Goal: Communication & Community: Answer question/provide support

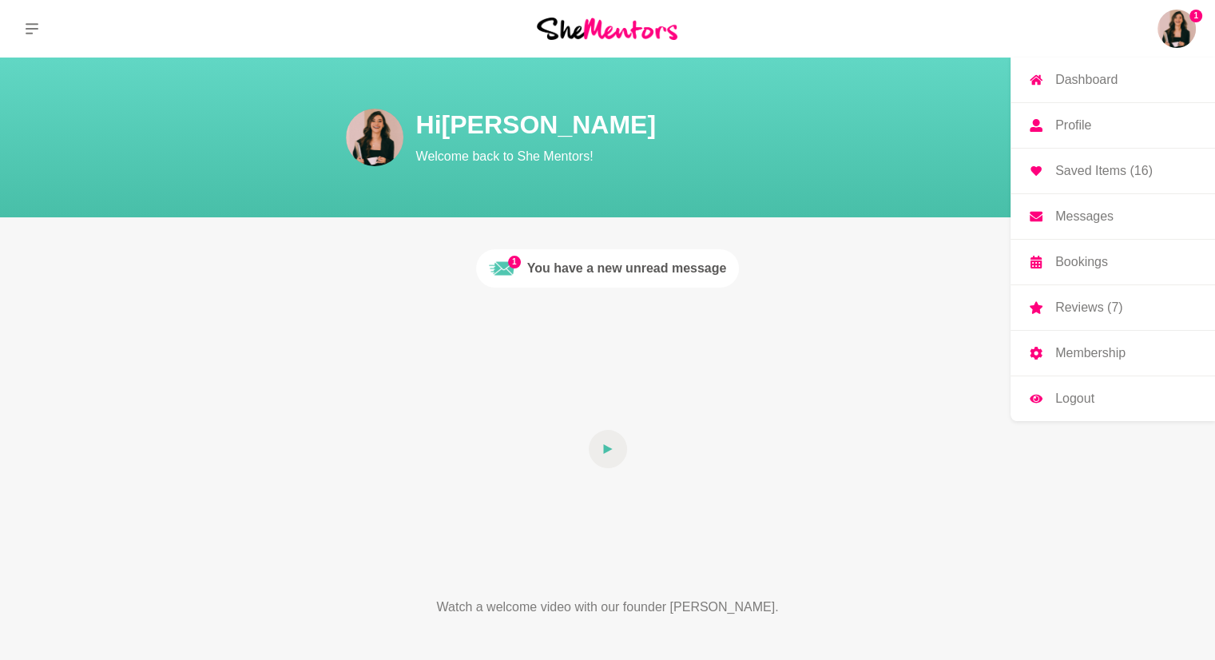
click at [1188, 27] on img at bounding box center [1176, 29] width 38 height 38
click at [1072, 220] on p "Messages" at bounding box center [1084, 216] width 58 height 13
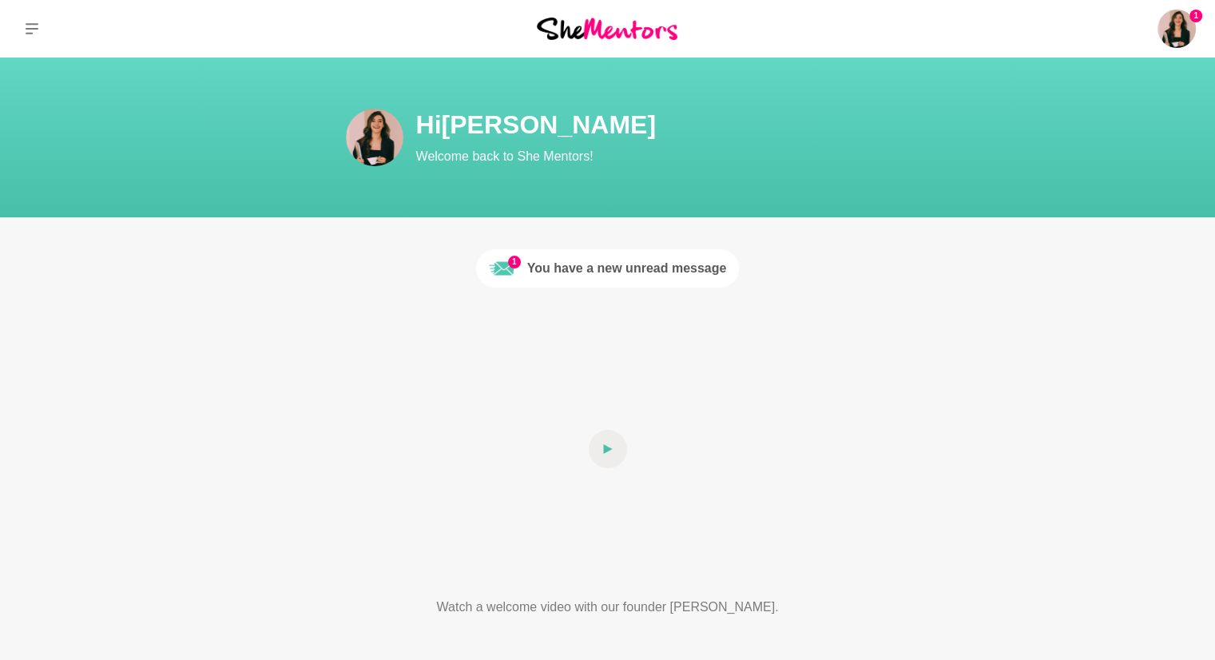
click at [644, 269] on div "You have a new unread message" at bounding box center [627, 268] width 200 height 19
click at [568, 269] on div "You have a new unread message" at bounding box center [627, 268] width 200 height 19
click at [859, 134] on h1 "Hi [PERSON_NAME]" at bounding box center [703, 125] width 575 height 32
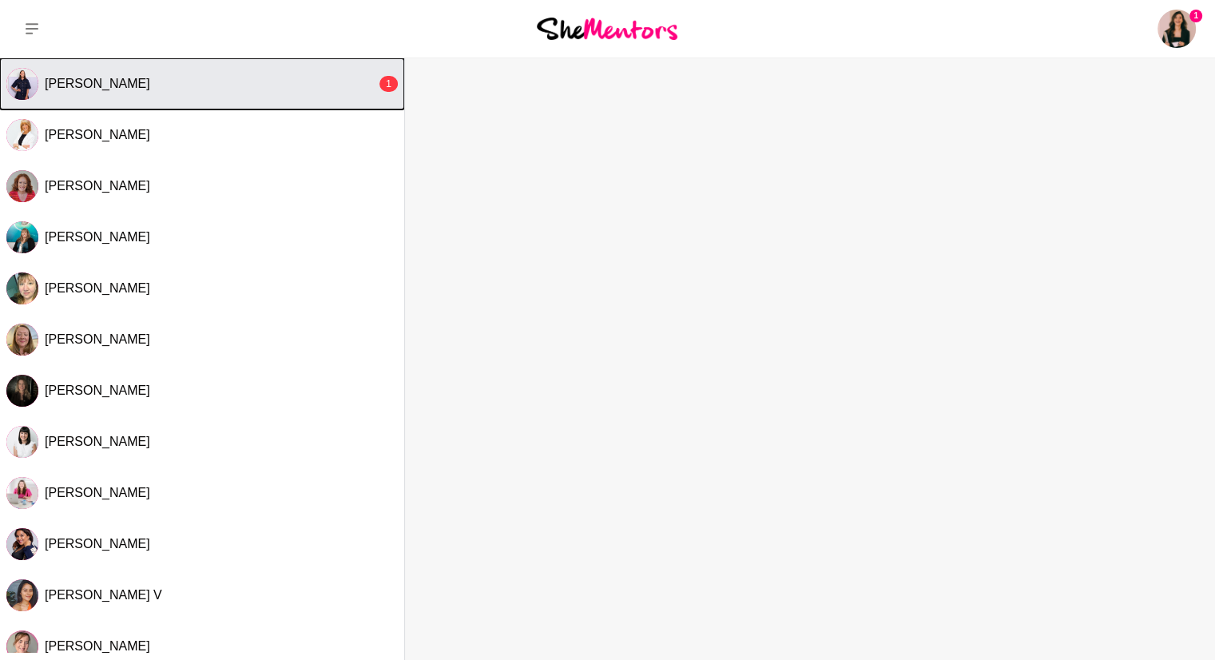
click at [343, 95] on button "[PERSON_NAME] 1" at bounding box center [202, 83] width 404 height 51
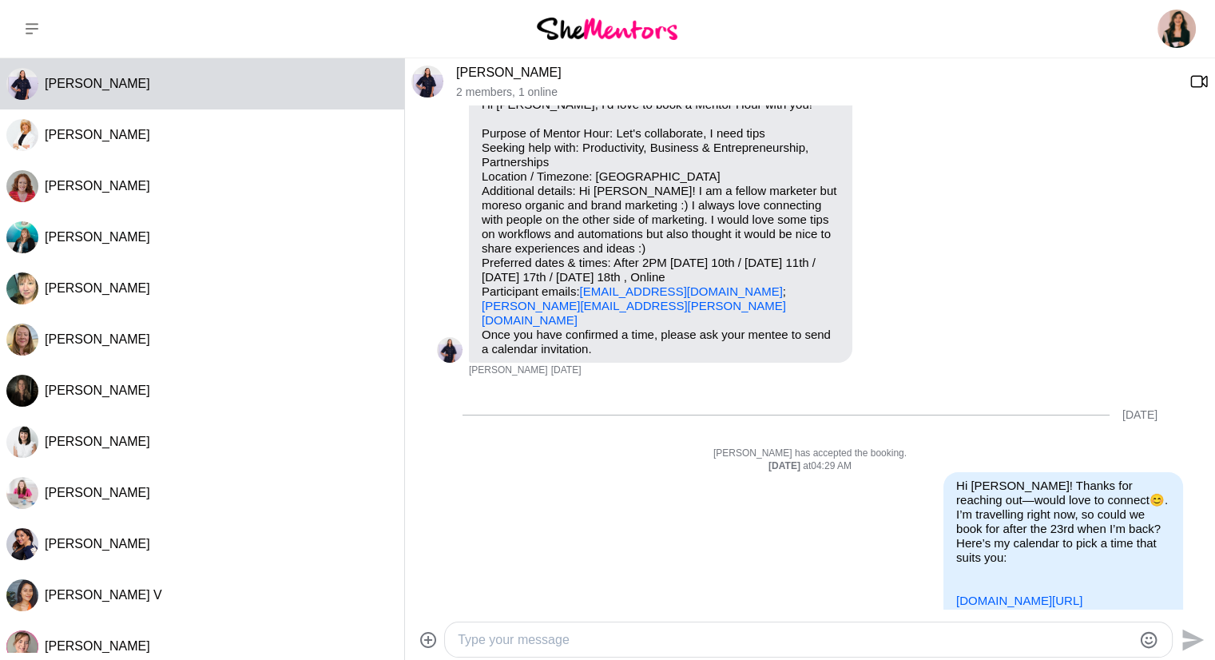
scroll to position [72, 0]
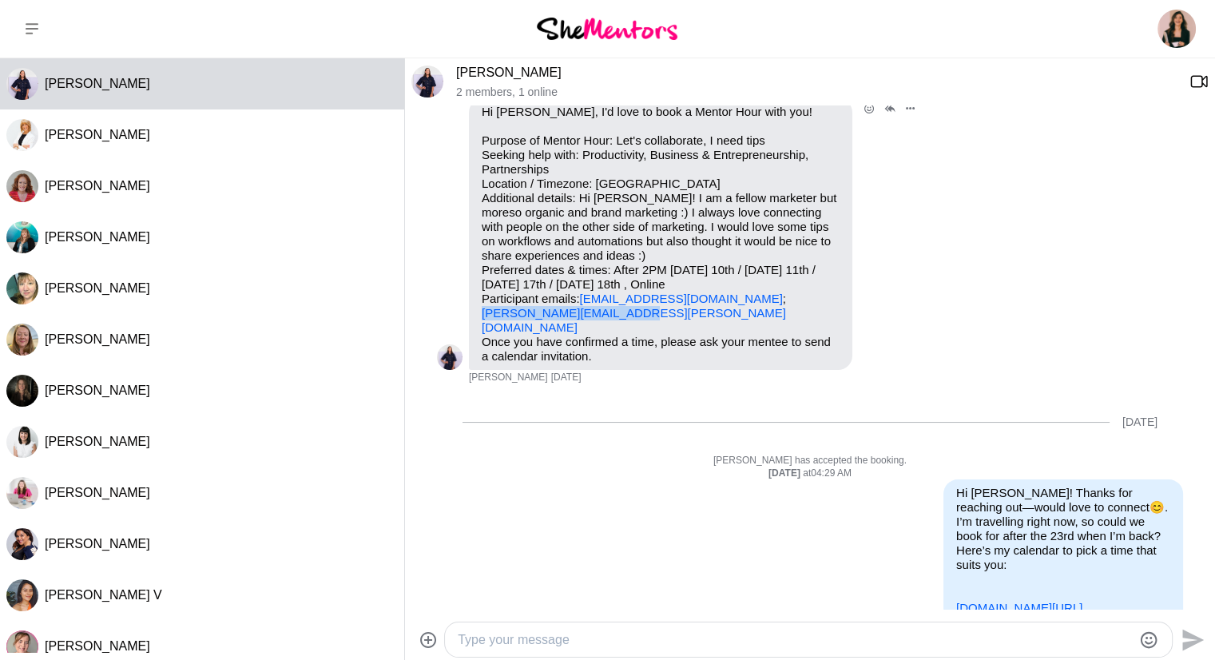
drag, startPoint x: 631, startPoint y: 315, endPoint x: 459, endPoint y: 312, distance: 171.7
click at [459, 312] on div "Reply Pin Mark as unread Flag Mute Hi [PERSON_NAME], I'd love to book a Mentor …" at bounding box center [810, 241] width 746 height 286
copy link "[PERSON_NAME][EMAIL_ADDRESS][PERSON_NAME][DOMAIN_NAME]"
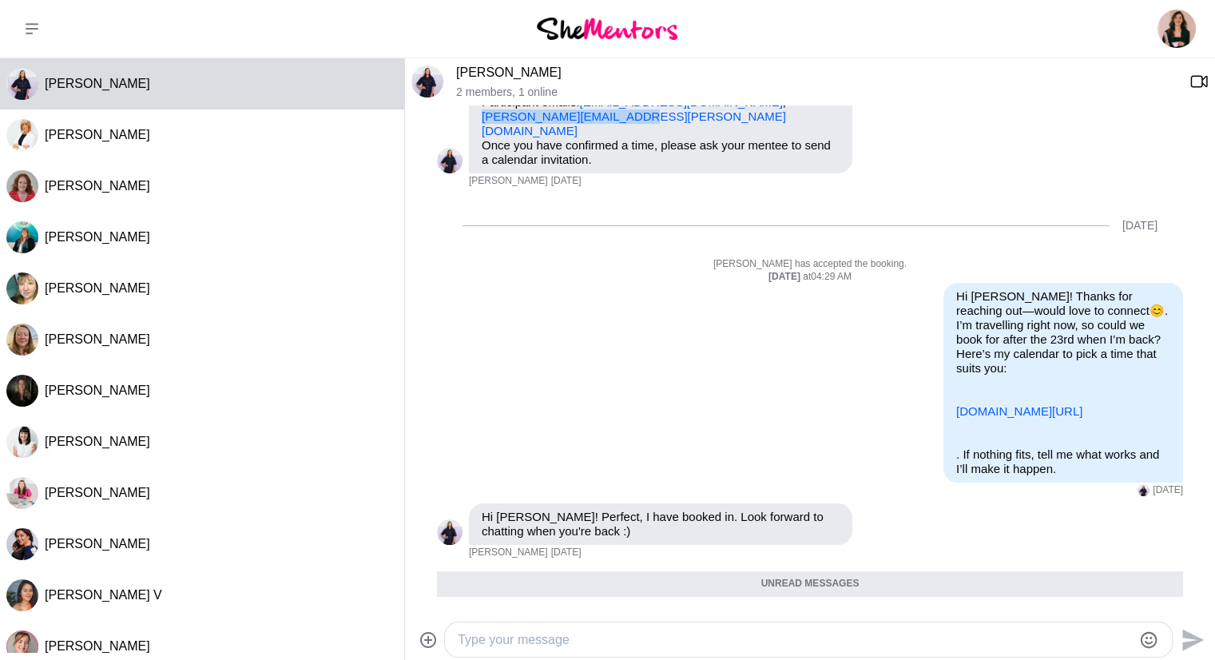
scroll to position [403, 0]
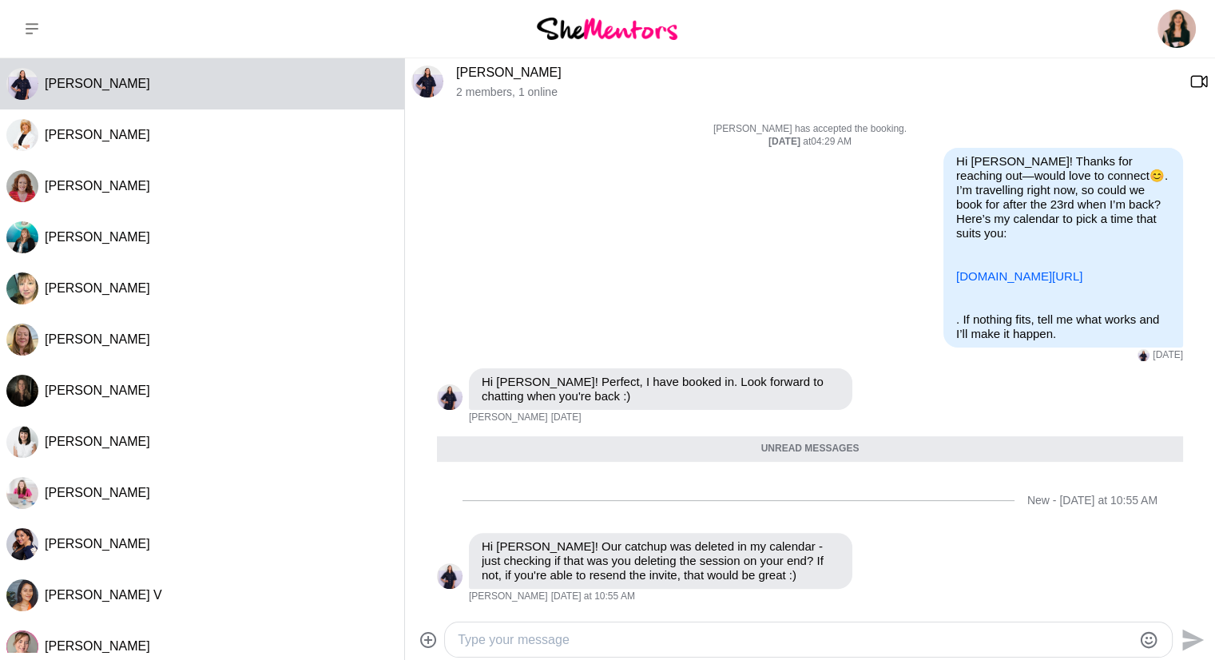
click at [524, 630] on textarea "Type your message" at bounding box center [795, 639] width 674 height 19
click at [514, 635] on textarea "Hi [PERSON_NAME], I can't find the invite anymore as well o0" at bounding box center [795, 639] width 674 height 19
click at [891, 646] on textarea "Hi [PERSON_NAME], tks for flagging -- I also can't find the invite anymore as w…" at bounding box center [795, 639] width 674 height 19
type textarea "Hi [PERSON_NAME], tks for flagging -- I also can't find the invite anymore as w…"
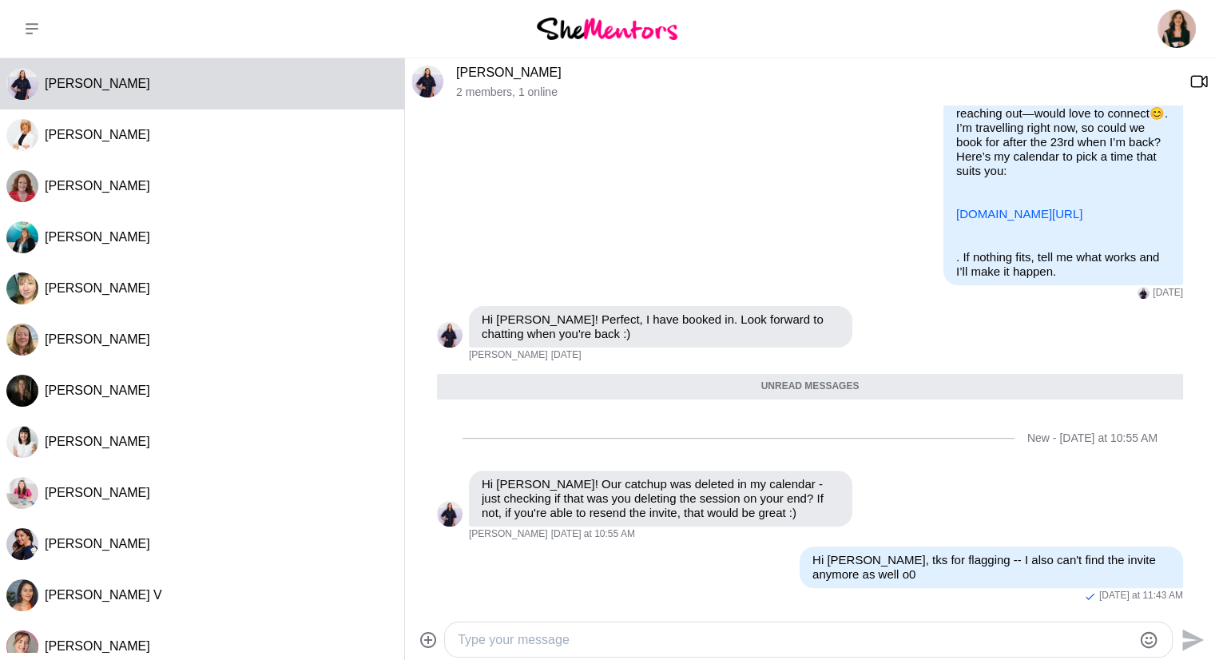
click at [874, 643] on textarea "Type your message" at bounding box center [795, 639] width 674 height 19
paste textarea "[URL][DOMAIN_NAME]"
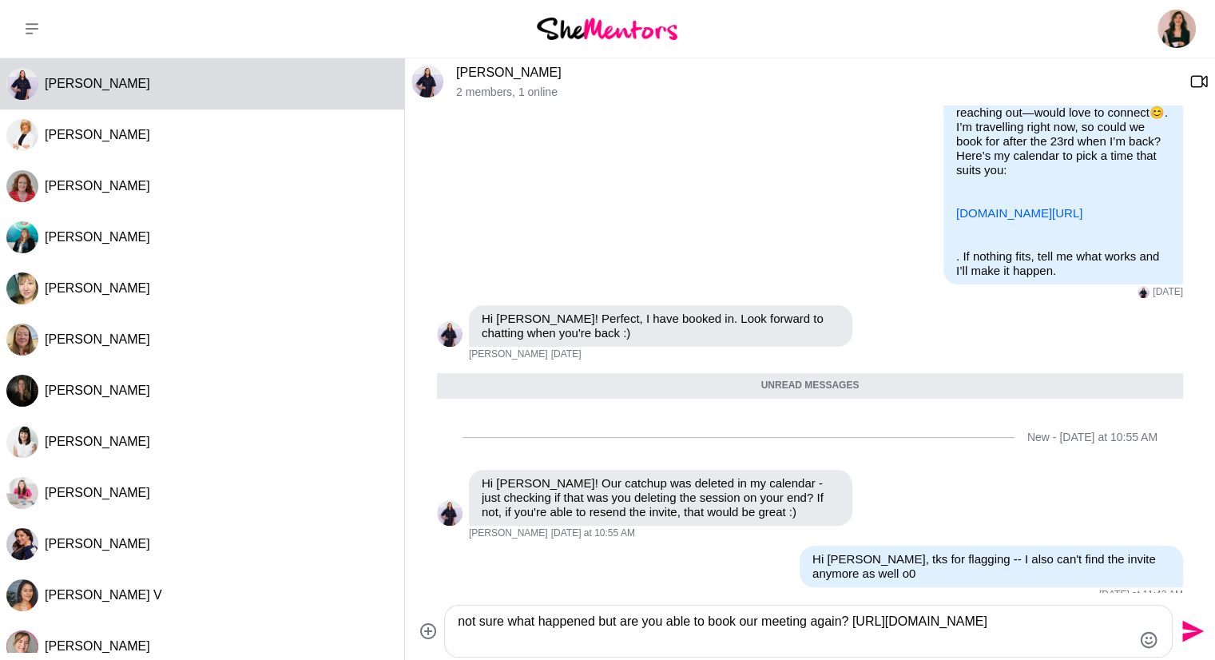
click at [851, 623] on textarea "not sure what happened but are you able to book our meeting again? [URL][DOMAIN…" at bounding box center [795, 631] width 674 height 38
type textarea "not sure what happened but are you able to book our meeting again? [URL][DOMAIN…"
click at [1189, 637] on icon "Send" at bounding box center [1191, 631] width 26 height 26
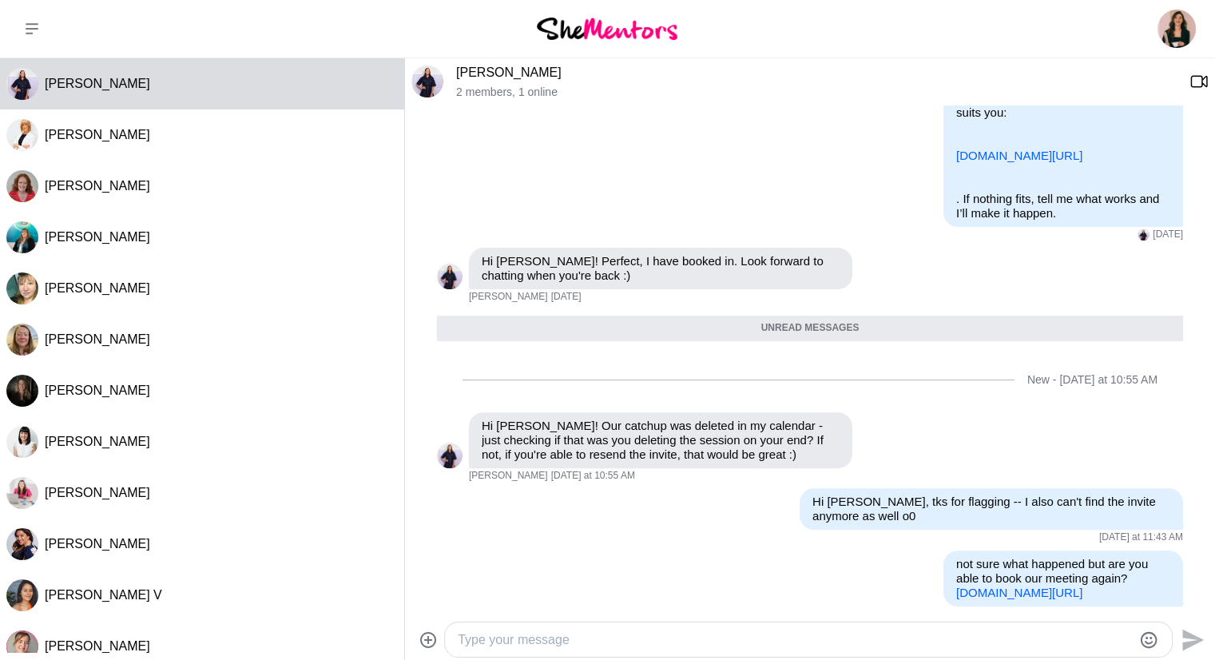
scroll to position [540, 0]
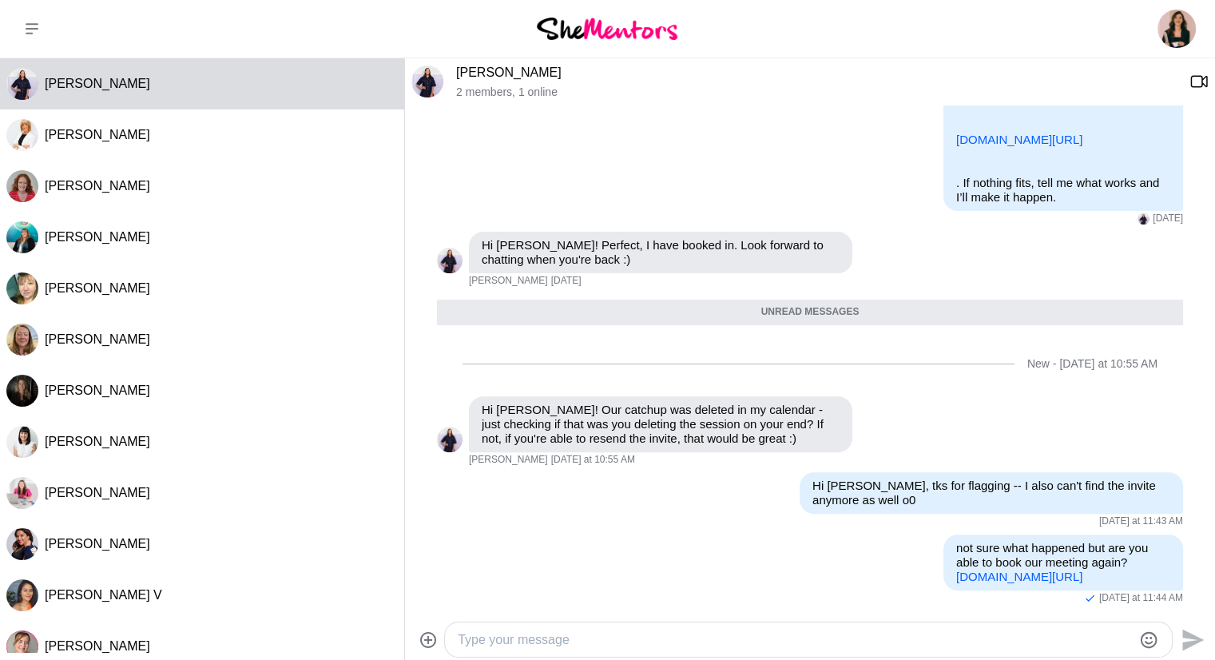
click at [969, 643] on textarea "Type your message" at bounding box center [795, 639] width 674 height 19
click at [450, 438] on img at bounding box center [450, 439] width 26 height 26
click at [573, 640] on textarea "Type your message" at bounding box center [795, 639] width 674 height 19
type textarea "t"
type textarea "let me know, thank you :)"
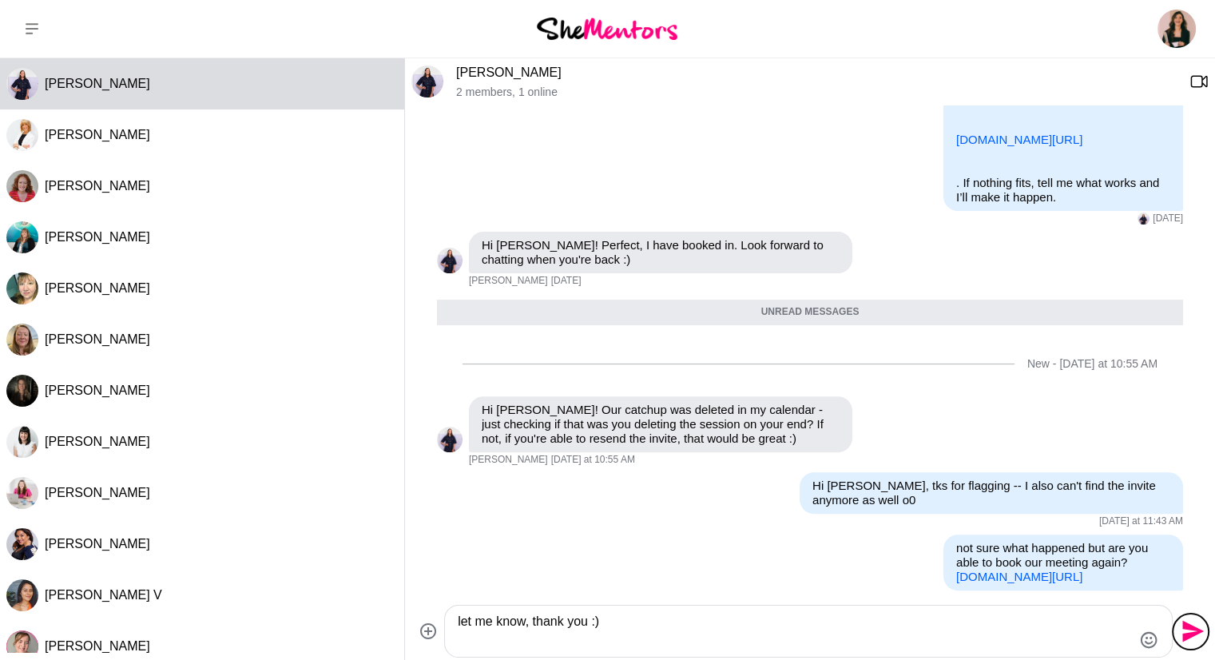
click at [1183, 632] on icon "Send" at bounding box center [1191, 631] width 26 height 26
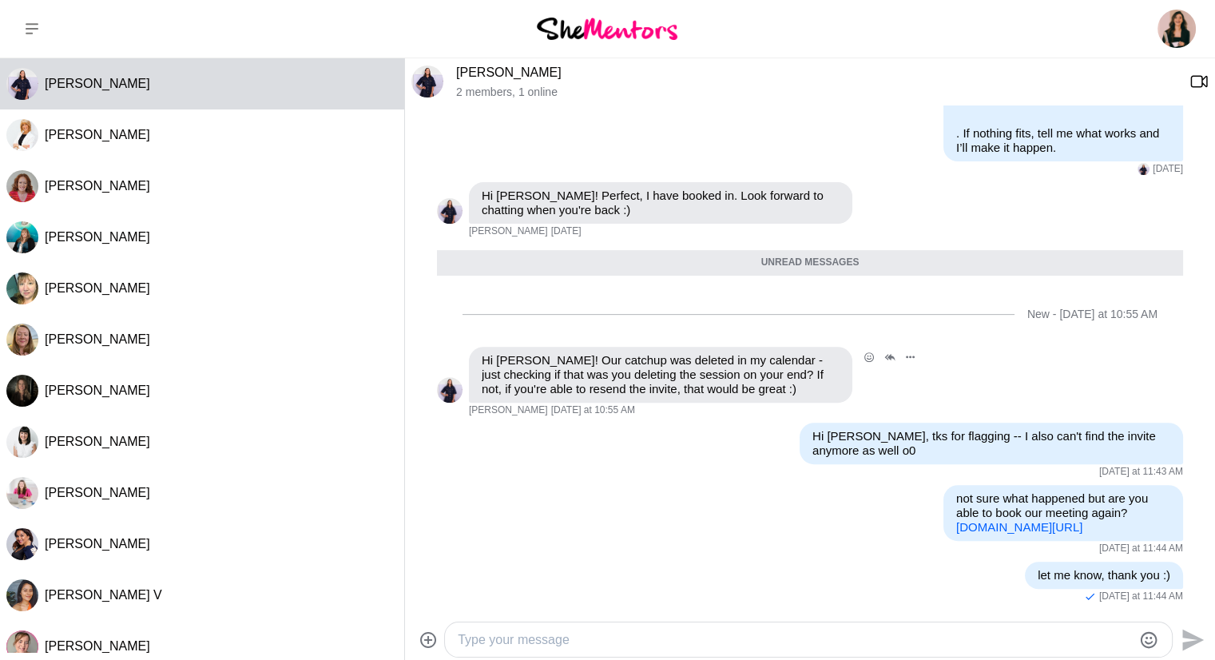
click at [449, 377] on img at bounding box center [450, 390] width 26 height 26
click at [426, 82] on img at bounding box center [427, 81] width 32 height 32
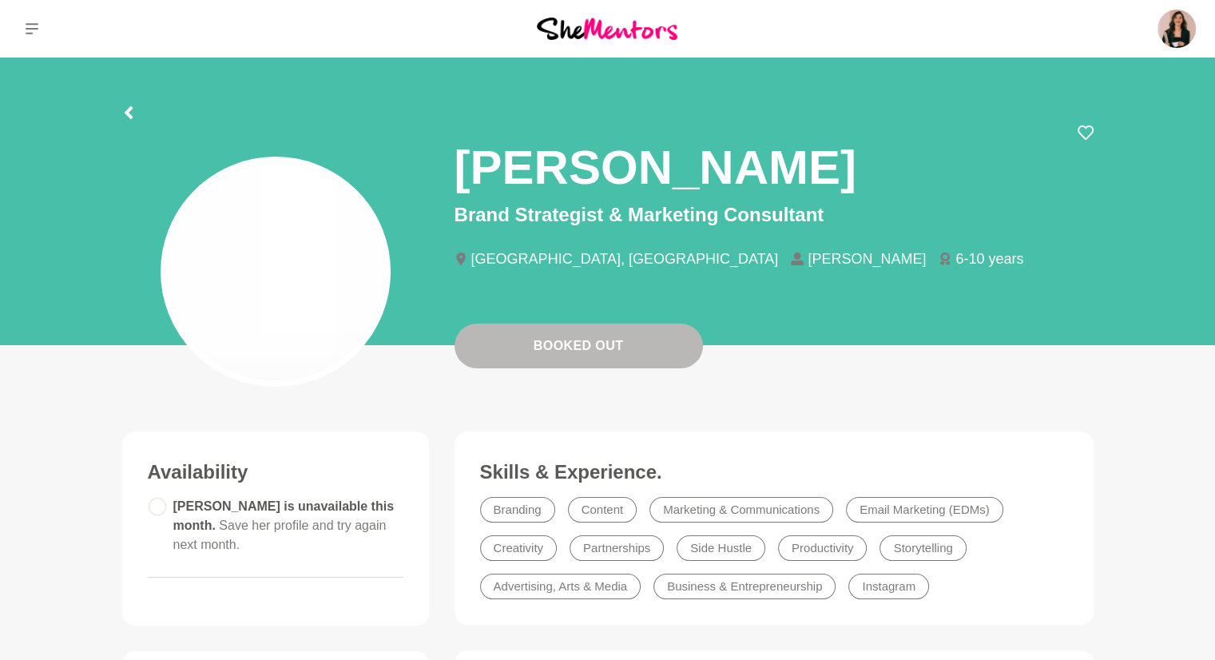
click at [426, 82] on section "[PERSON_NAME] Brand Strategist & Marketing Consultant [GEOGRAPHIC_DATA], [GEOGR…" at bounding box center [608, 205] width 1022 height 297
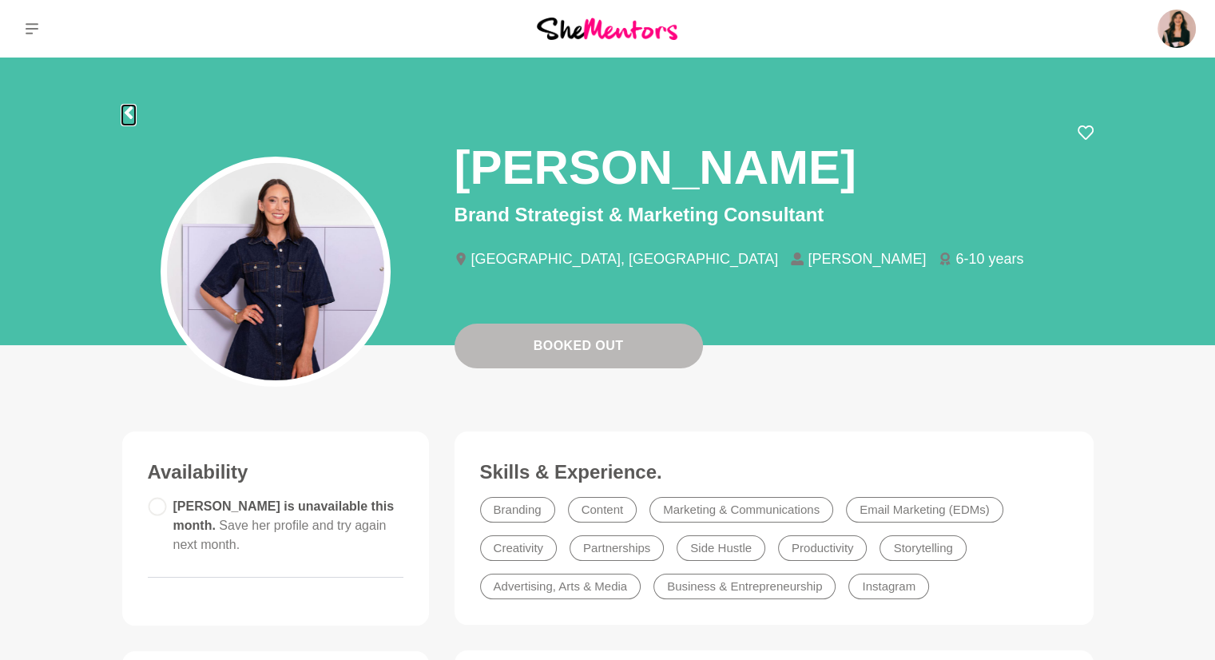
click at [126, 113] on icon at bounding box center [128, 112] width 8 height 13
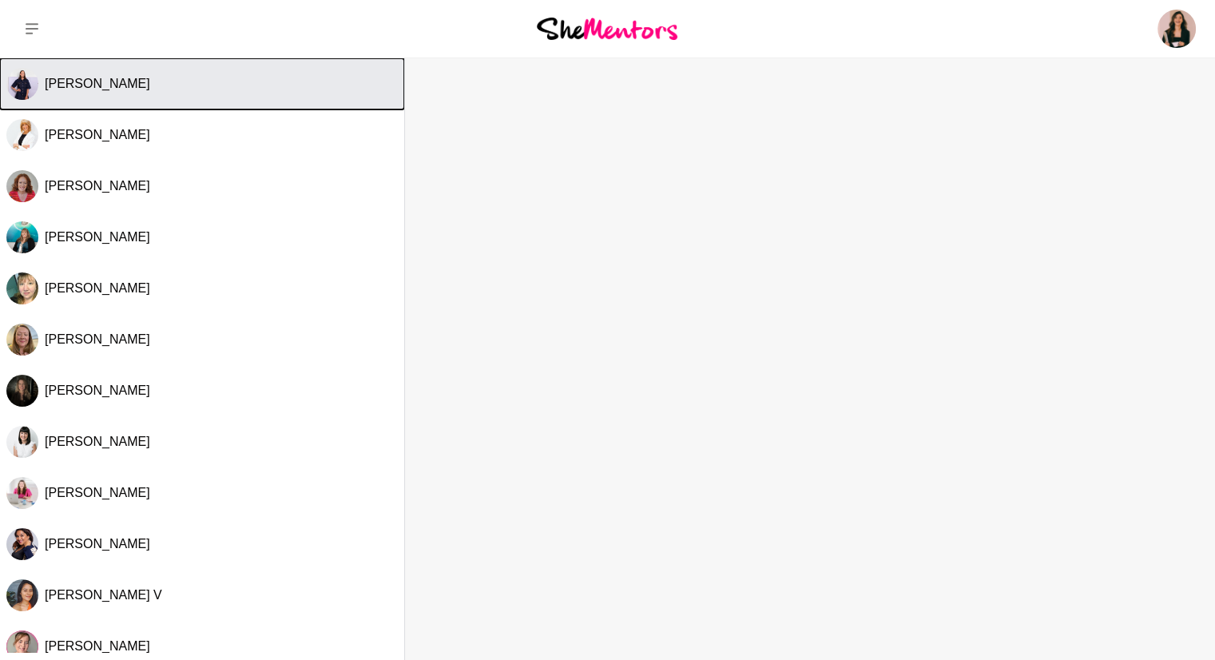
click at [164, 97] on button "[PERSON_NAME]" at bounding box center [202, 83] width 404 height 51
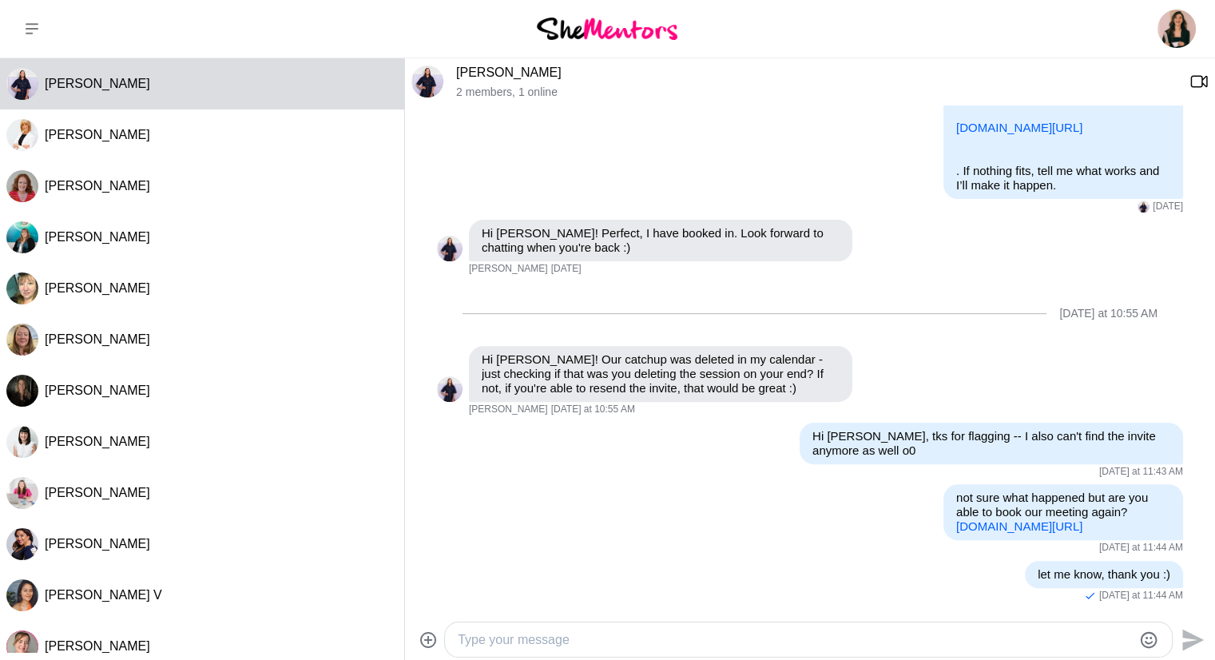
scroll to position [566, 0]
click at [605, 648] on textarea "Type your message" at bounding box center [795, 639] width 674 height 19
type textarea "I"
type textarea "sorry the confunsion"
click at [581, 630] on textarea "sorry the confunsion" at bounding box center [795, 639] width 674 height 19
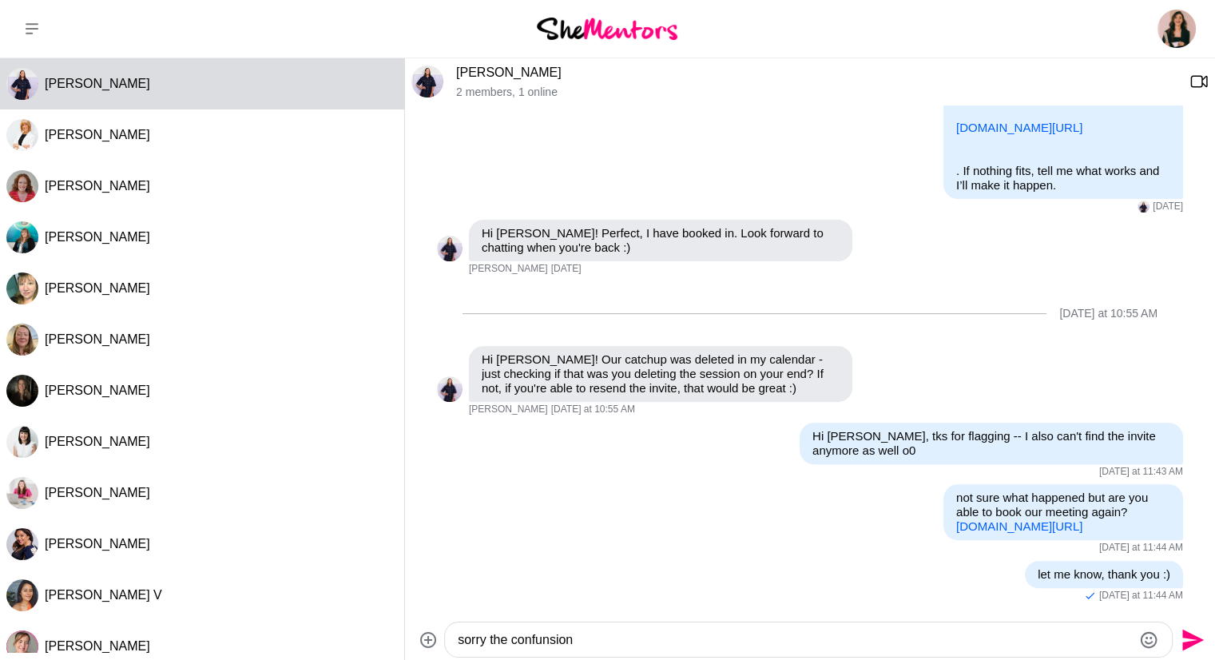
click at [581, 630] on textarea "sorry the confunsion" at bounding box center [795, 639] width 674 height 19
paste textarea "Sorry for the confusion, [PERSON_NAME] — I’ve found it and sent it over to you.…"
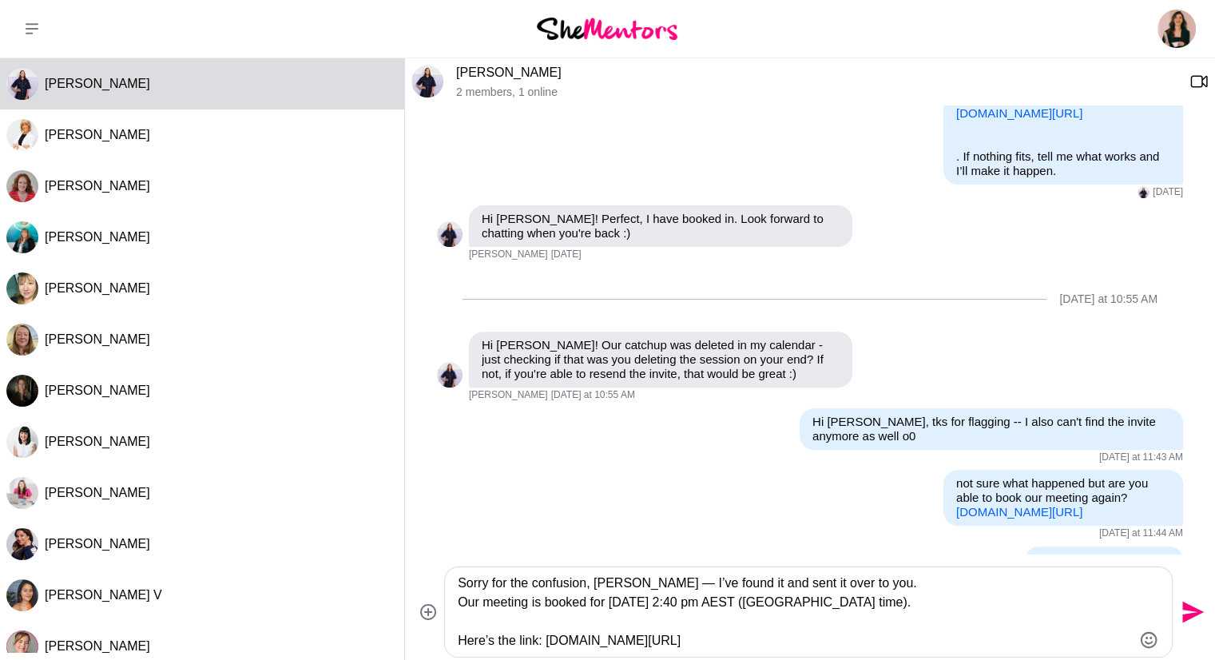
click at [873, 579] on textarea "Sorry for the confusion, [PERSON_NAME] — I’ve found it and sent it over to you.…" at bounding box center [795, 611] width 674 height 77
click at [850, 605] on textarea "Sorry for the confusion, [PERSON_NAME] — I’ve found it and sent it over to you …" at bounding box center [795, 611] width 674 height 77
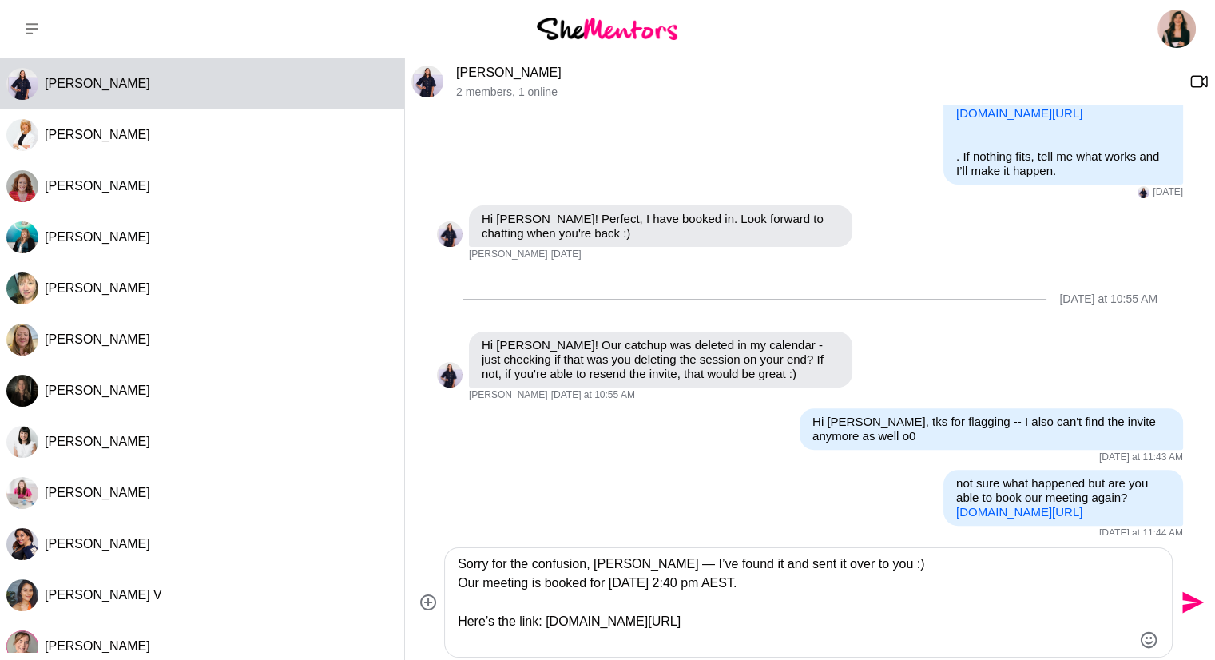
type textarea "Sorry for the confusion, [PERSON_NAME] — I’ve found it and sent it over to you …"
click at [1183, 596] on icon "Send" at bounding box center [1193, 603] width 22 height 22
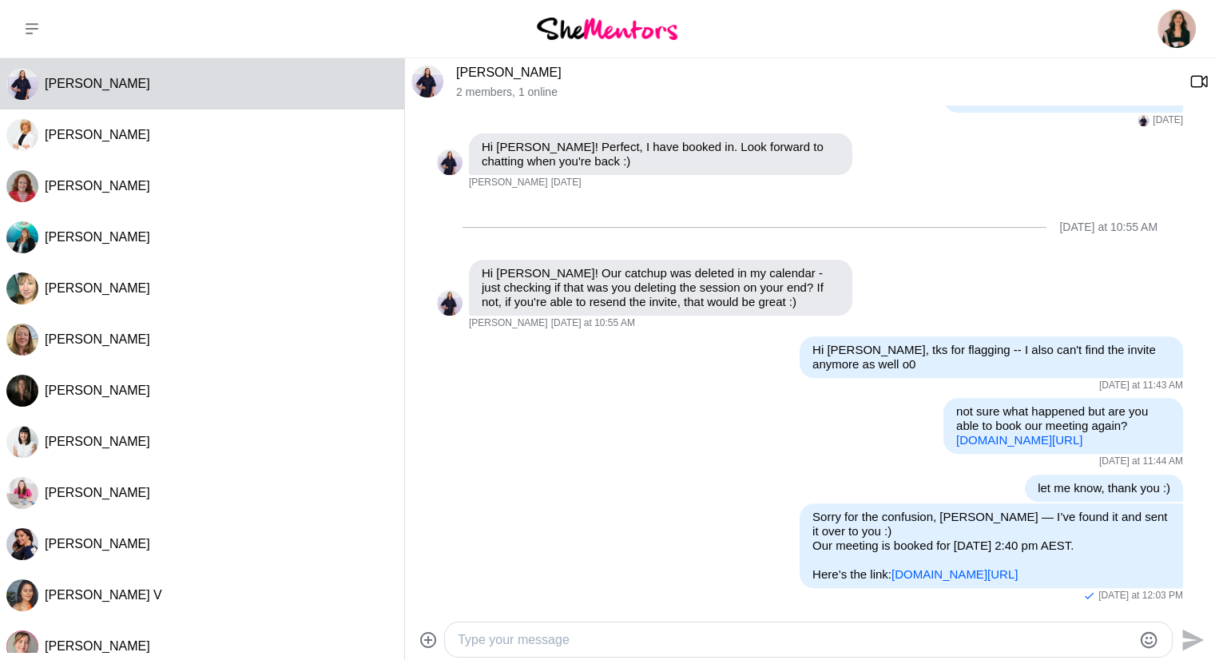
scroll to position [700, 0]
